Goal: Communication & Community: Answer question/provide support

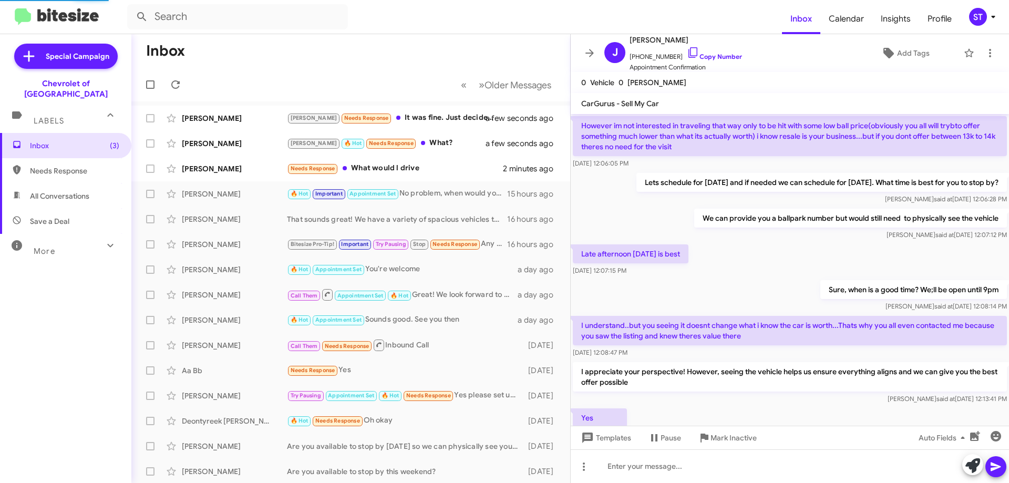
scroll to position [513, 0]
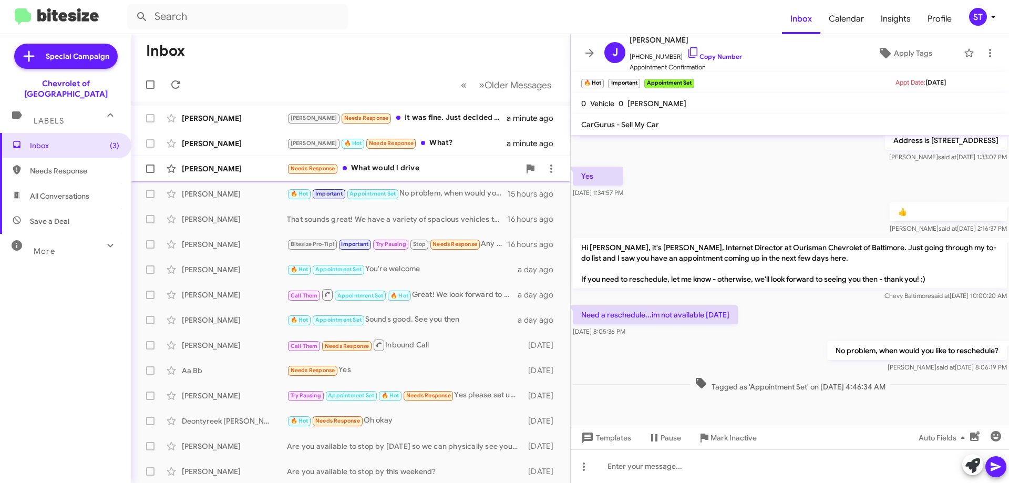
drag, startPoint x: 433, startPoint y: 163, endPoint x: 448, endPoint y: 177, distance: 19.7
click at [433, 163] on div "Needs Response What would l drive" at bounding box center [403, 168] width 233 height 12
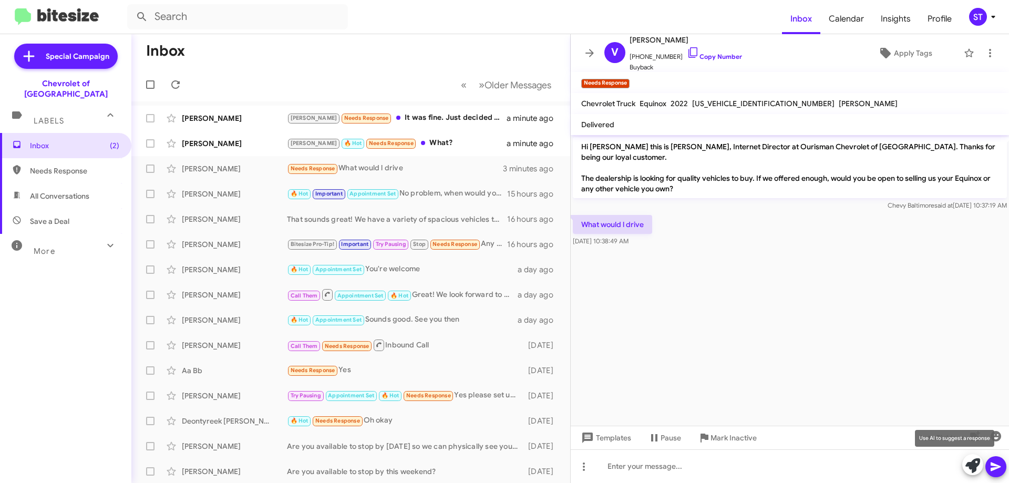
click at [977, 465] on icon at bounding box center [972, 465] width 15 height 15
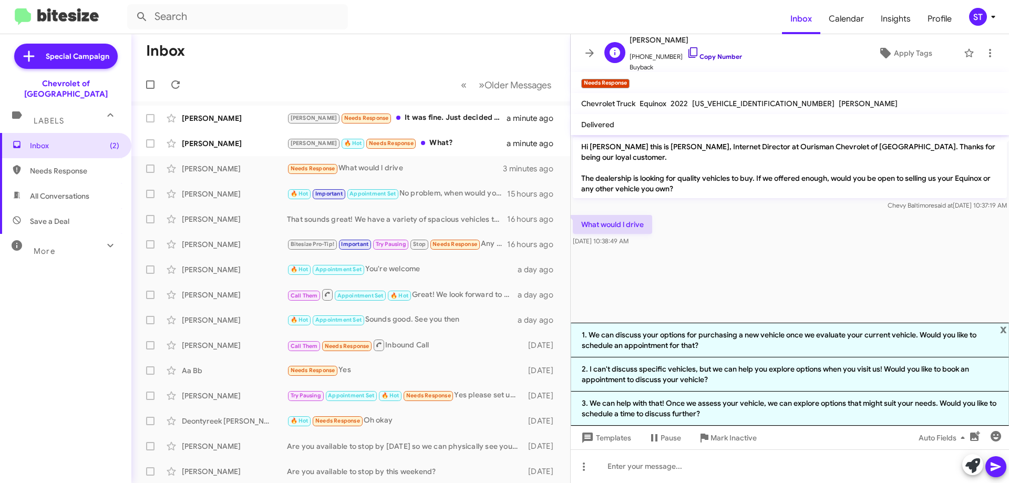
click at [687, 49] on icon at bounding box center [693, 52] width 13 height 13
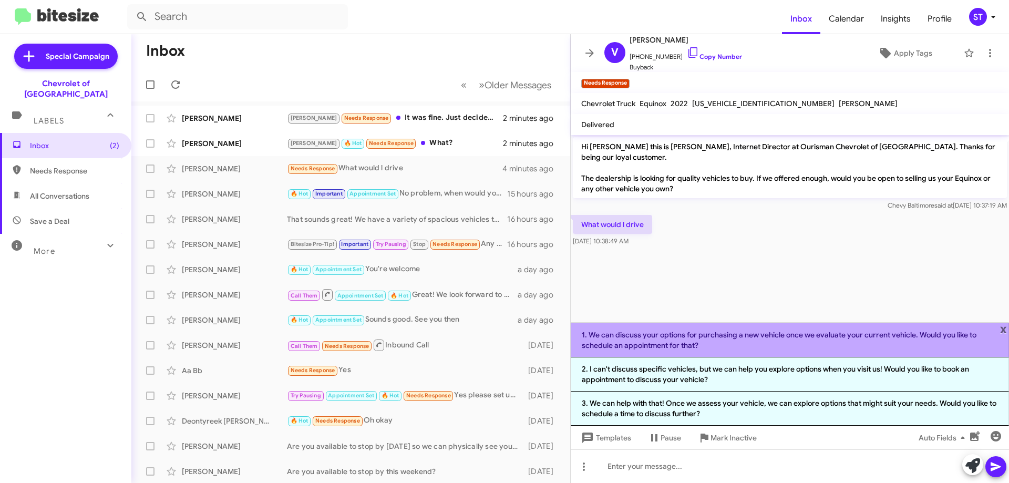
click at [631, 347] on li "1. We can discuss your options for purchasing a new vehicle once we evaluate yo…" at bounding box center [790, 340] width 438 height 35
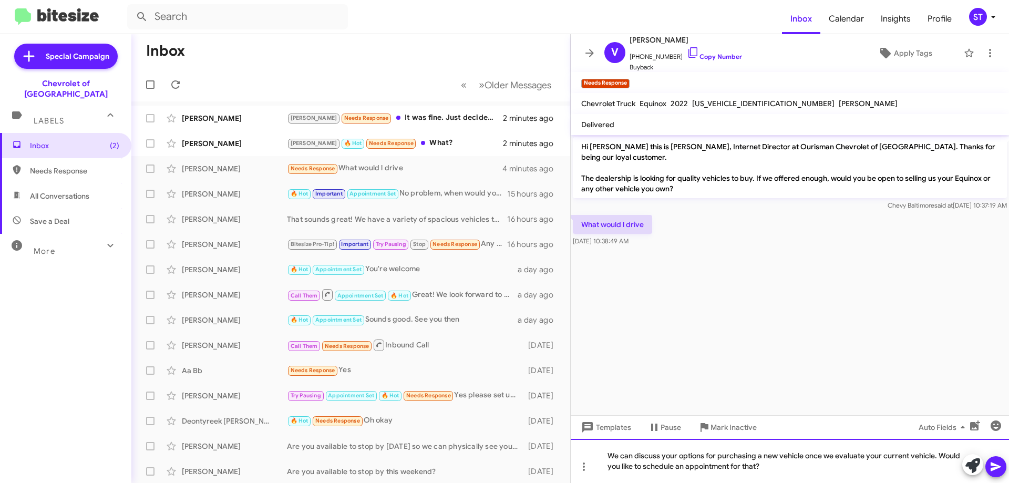
click at [777, 466] on div "We can discuss your options for purchasing a new vehicle once we evaluate your …" at bounding box center [790, 461] width 438 height 44
click at [999, 464] on icon at bounding box center [996, 466] width 13 height 13
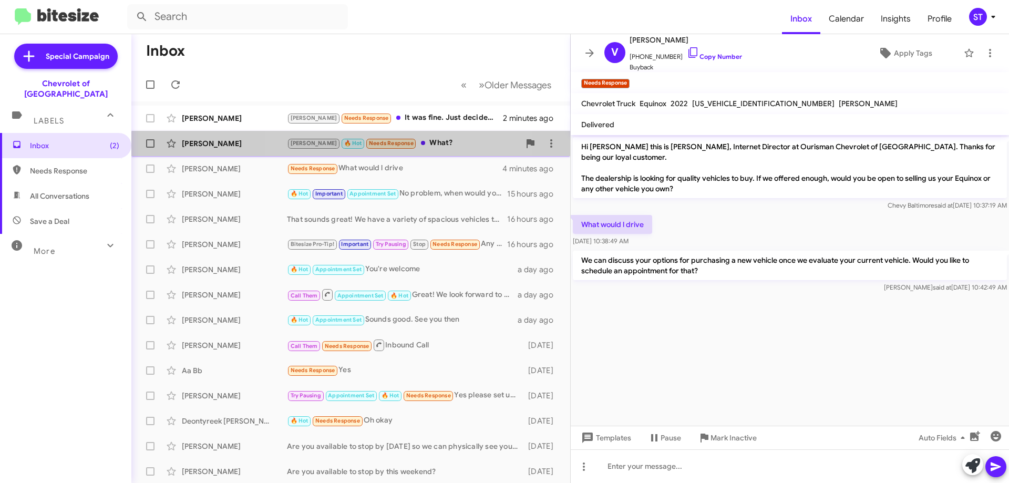
click at [402, 149] on div "[PERSON_NAME] 🔥 Hot Needs Response What?" at bounding box center [403, 143] width 233 height 12
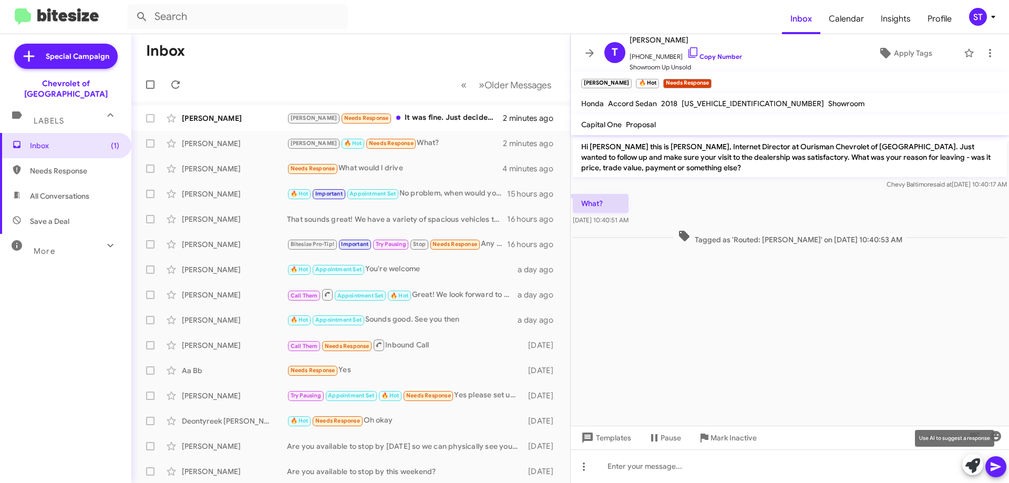
click at [970, 467] on icon at bounding box center [972, 465] width 15 height 15
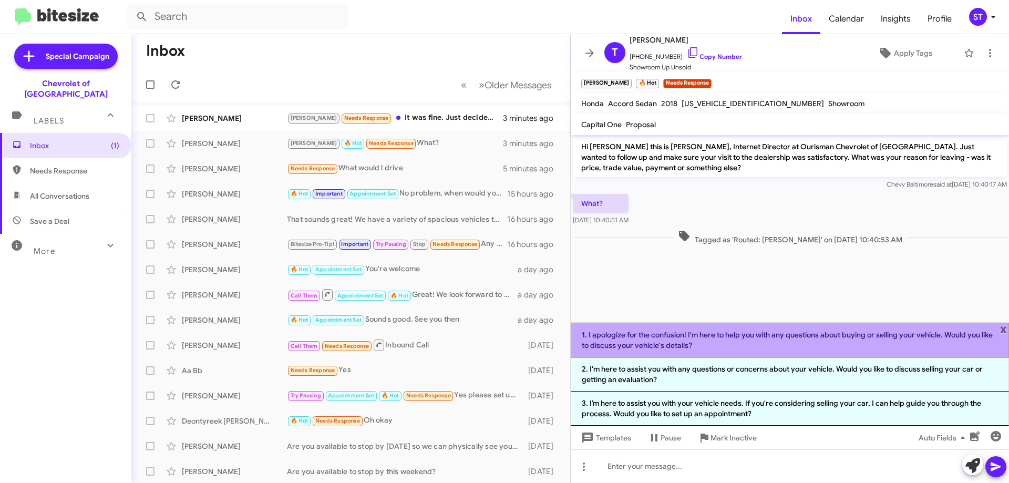
click at [819, 346] on li "1. I apologize for the confusion! I'm here to help you with any questions about…" at bounding box center [790, 340] width 438 height 35
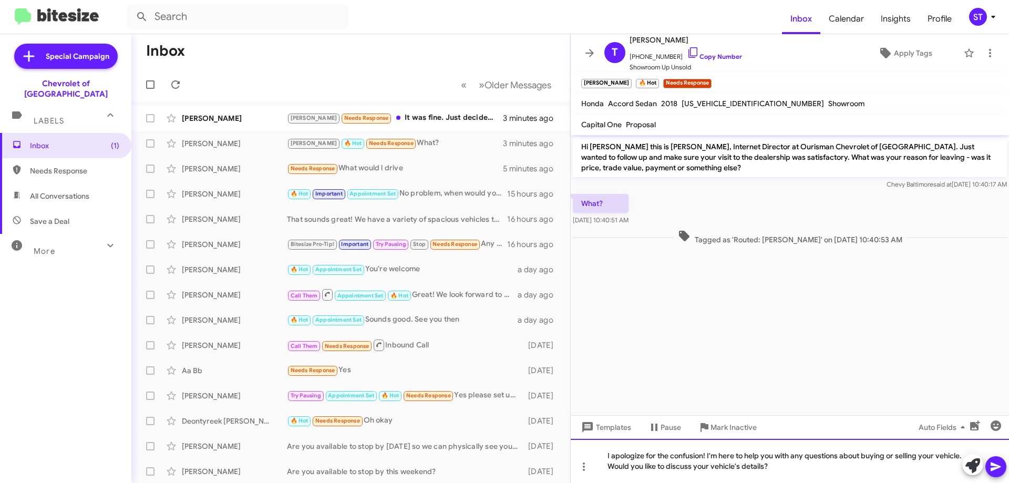
click at [835, 463] on div "I apologize for the confusion! I'm here to help you with any questions about bu…" at bounding box center [790, 461] width 438 height 44
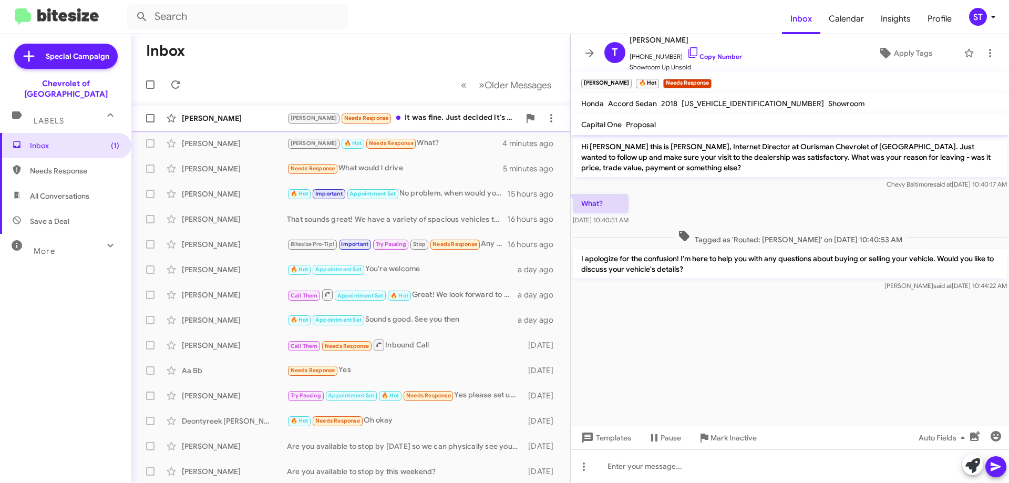
click at [434, 122] on div "[PERSON_NAME] Needs Response It was fine. Just decided it's not yet the right t…" at bounding box center [403, 118] width 233 height 12
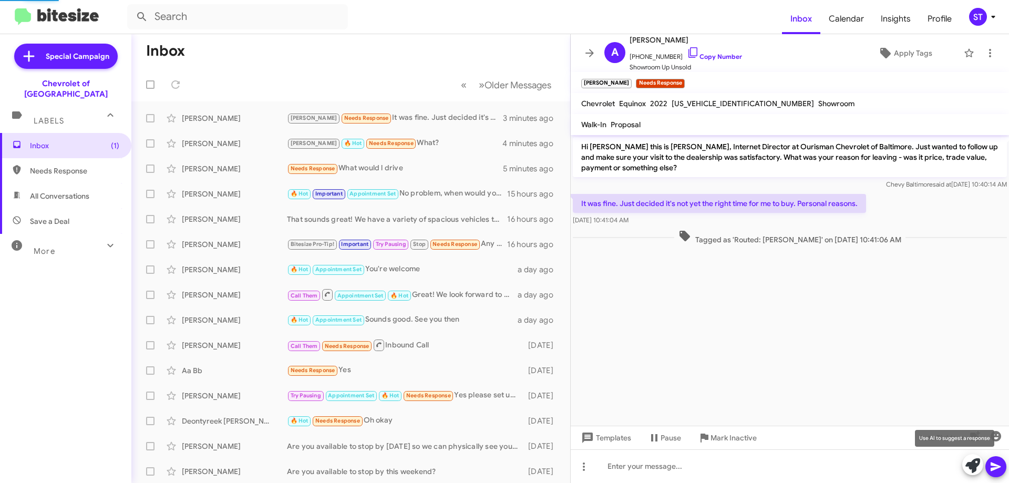
click at [971, 464] on icon at bounding box center [972, 465] width 15 height 15
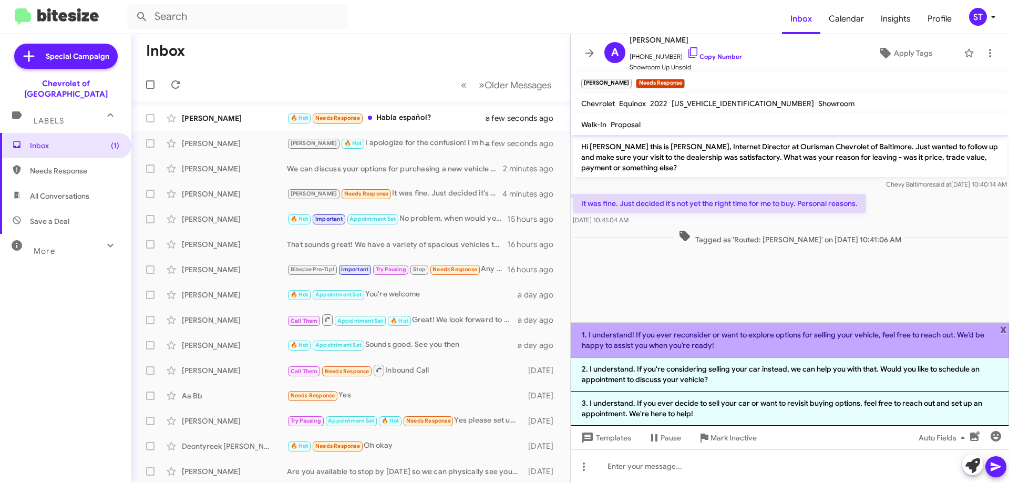
click at [747, 338] on li "1. I understand! If you ever reconsider or want to explore options for selling …" at bounding box center [790, 340] width 438 height 35
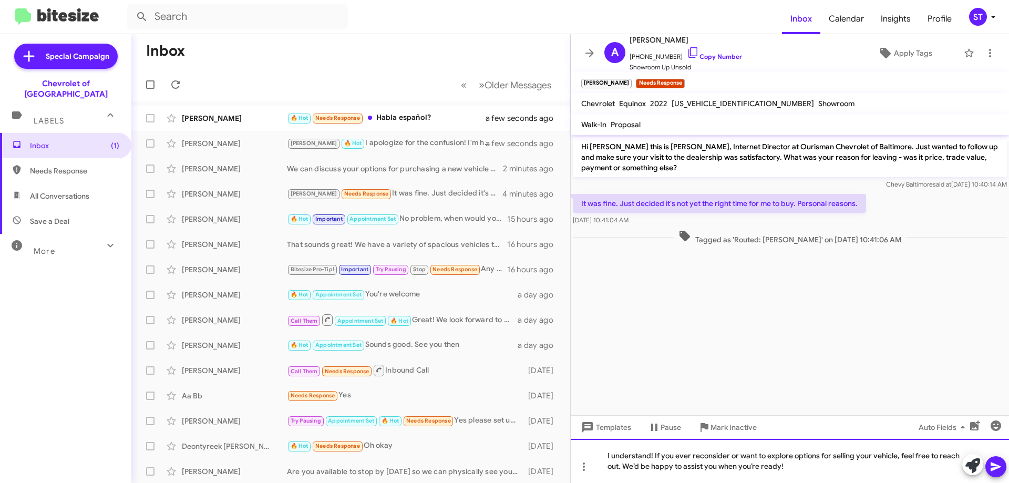
click at [893, 462] on div "I understand! If you ever reconsider or want to explore options for selling you…" at bounding box center [790, 461] width 438 height 44
click at [896, 457] on div "I understand! If you ever reconsider or want to explore options for selling you…" at bounding box center [790, 461] width 438 height 44
click at [882, 482] on div "I understand! If you ever reconsider or want to explore options, feel free to r…" at bounding box center [790, 461] width 438 height 44
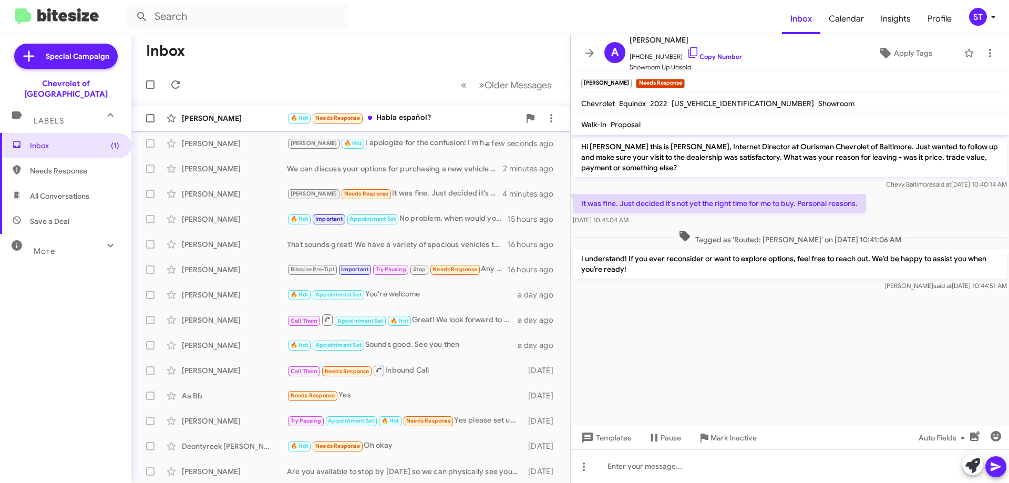
click at [390, 120] on div "🔥 Hot Needs Response Habla español?" at bounding box center [403, 118] width 233 height 12
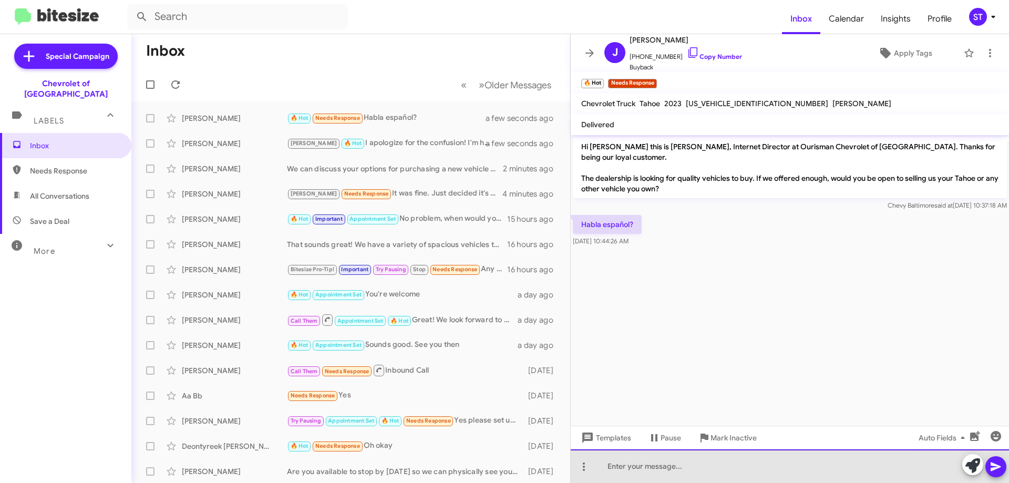
click at [629, 474] on div at bounding box center [790, 466] width 438 height 34
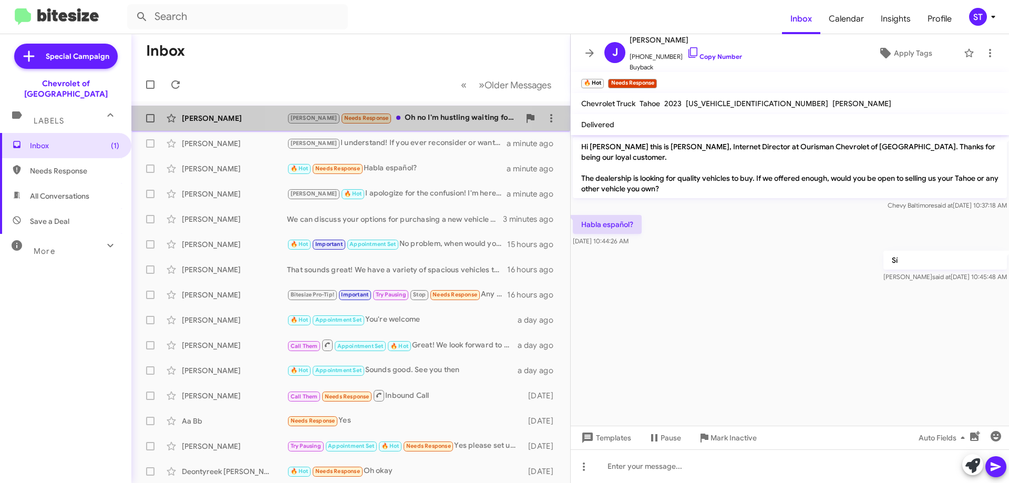
drag, startPoint x: 405, startPoint y: 115, endPoint x: 426, endPoint y: 125, distance: 23.7
click at [404, 116] on div "[PERSON_NAME] Needs Response Oh no I'm hustling waiting for the new to get done…" at bounding box center [403, 118] width 233 height 12
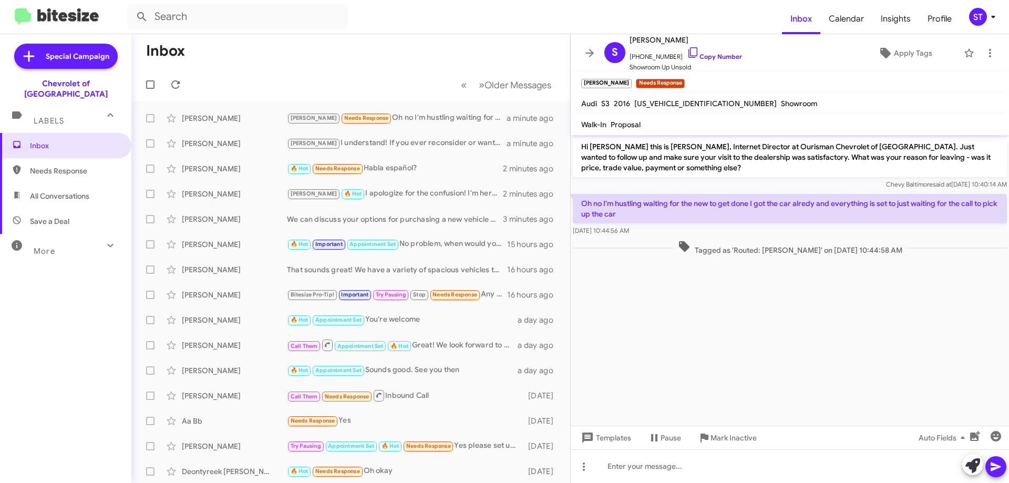
click at [399, 15] on form at bounding box center [454, 16] width 655 height 25
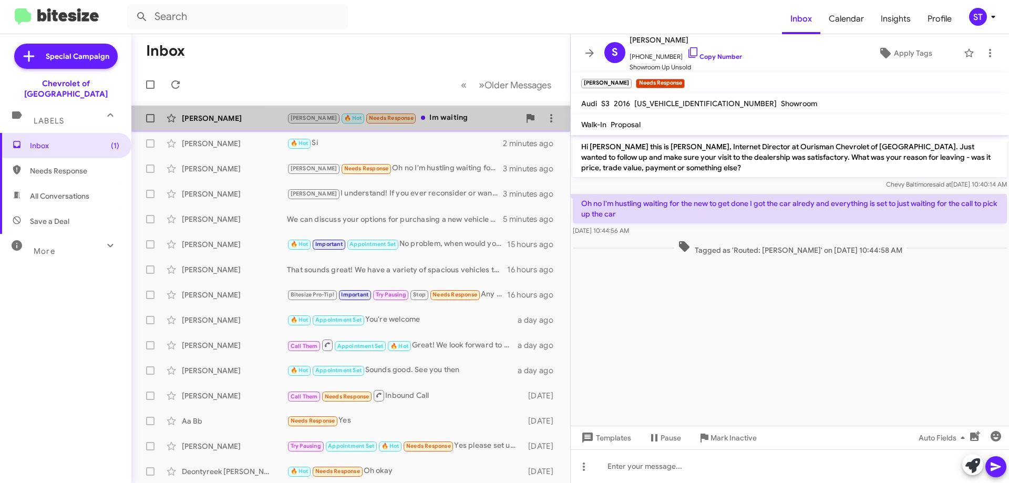
click at [444, 121] on div "[PERSON_NAME] 🔥 Hot Needs Response Im waiting" at bounding box center [403, 118] width 233 height 12
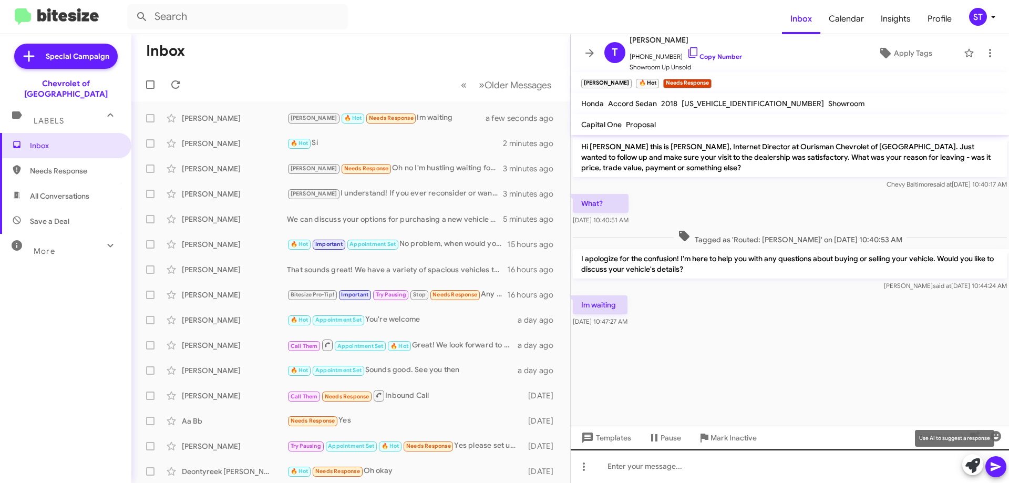
drag, startPoint x: 970, startPoint y: 468, endPoint x: 956, endPoint y: 470, distance: 13.8
click at [969, 467] on icon at bounding box center [972, 465] width 15 height 15
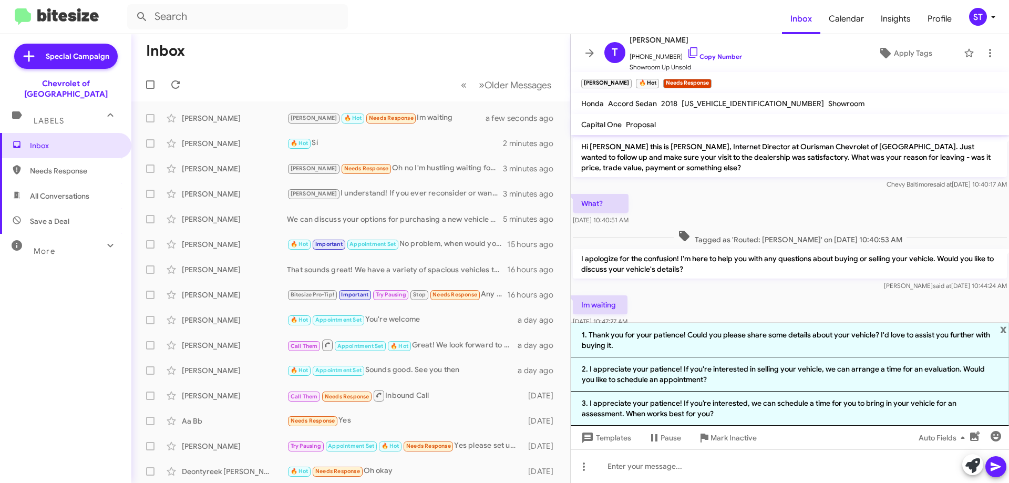
click at [702, 301] on div "Im waiting [DATE] 10:47:27 AM" at bounding box center [790, 311] width 438 height 36
click at [713, 303] on div "Im waiting [DATE] 10:47:27 AM" at bounding box center [790, 311] width 438 height 36
click at [353, 43] on mat-toolbar-row "Inbox" at bounding box center [350, 51] width 439 height 34
click at [754, 299] on div "Im waiting [DATE] 10:47:27 AM" at bounding box center [790, 311] width 438 height 36
